Goal: Task Accomplishment & Management: Complete application form

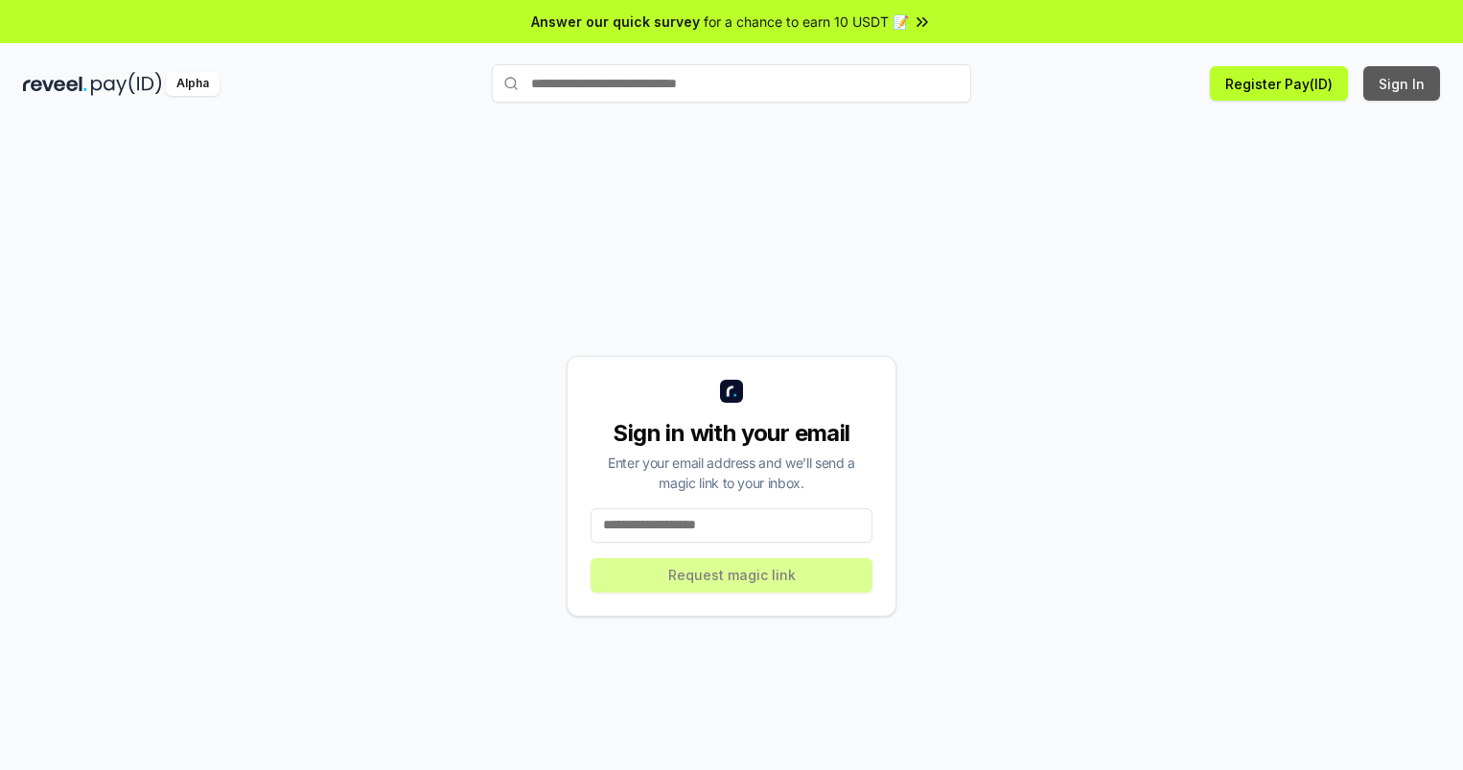
click at [1403, 83] on button "Sign In" at bounding box center [1402, 83] width 77 height 35
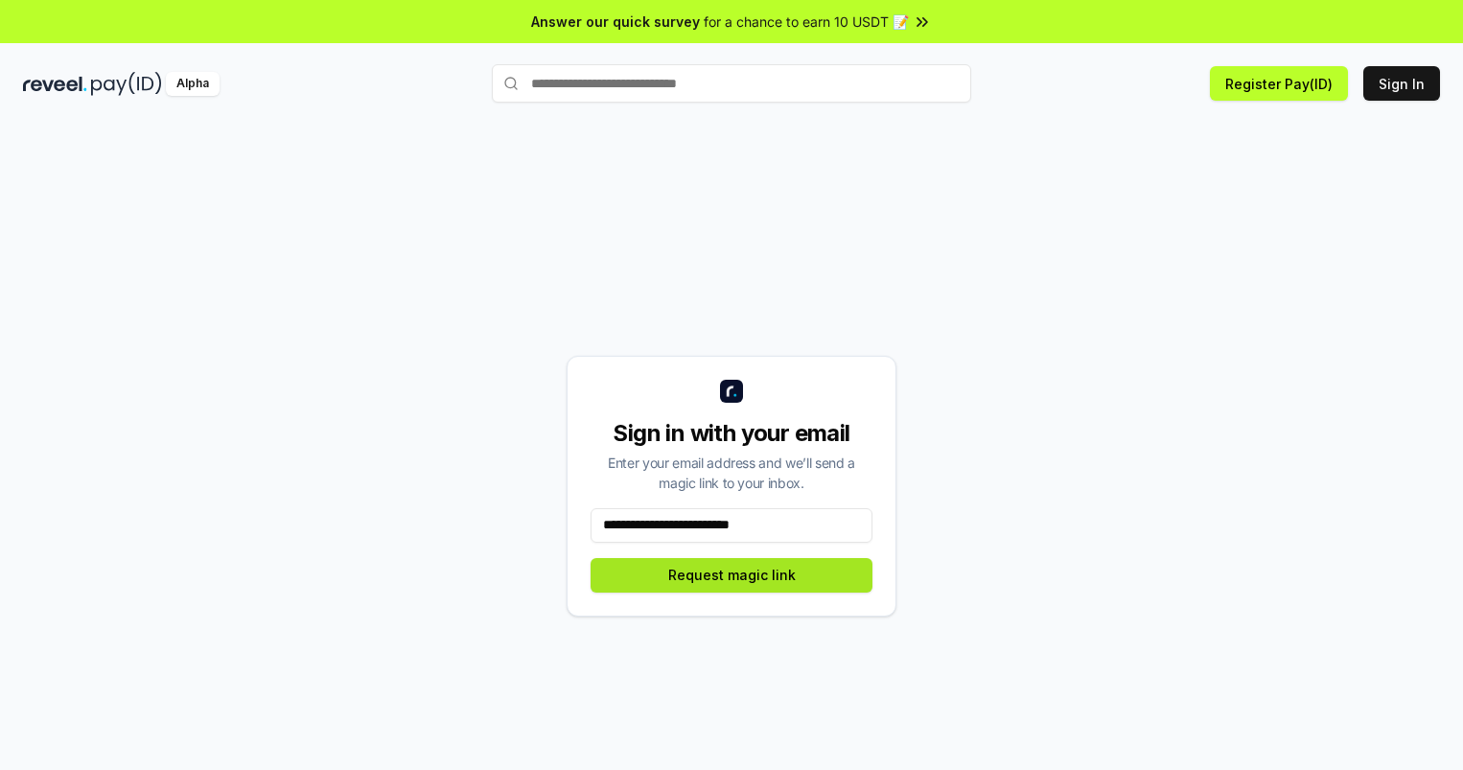
type input "**********"
click at [732, 574] on button "Request magic link" at bounding box center [732, 575] width 282 height 35
